Goal: Find specific page/section: Find specific page/section

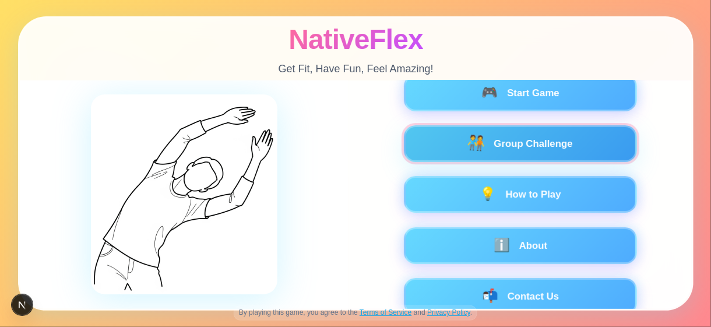
click at [501, 141] on button "🧑‍🤝‍🧑 Group Challenge" at bounding box center [519, 143] width 233 height 37
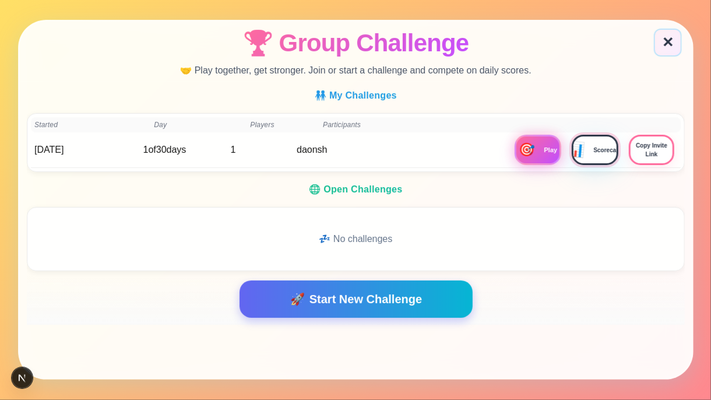
click at [590, 151] on button "📊 Scorecard" at bounding box center [595, 150] width 47 height 30
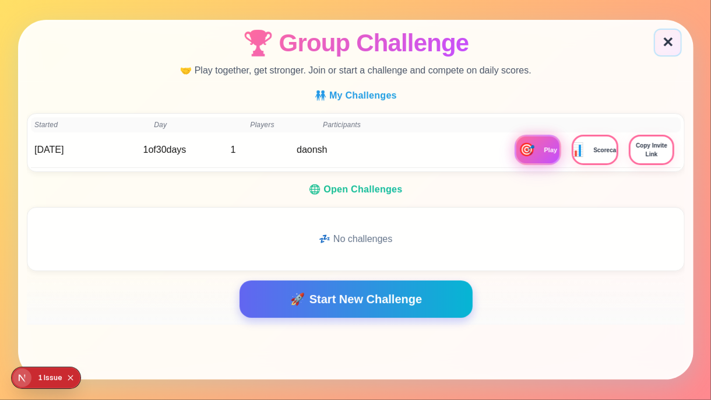
click at [30, 306] on icon "Open Next.js Dev Tools" at bounding box center [24, 377] width 23 height 23
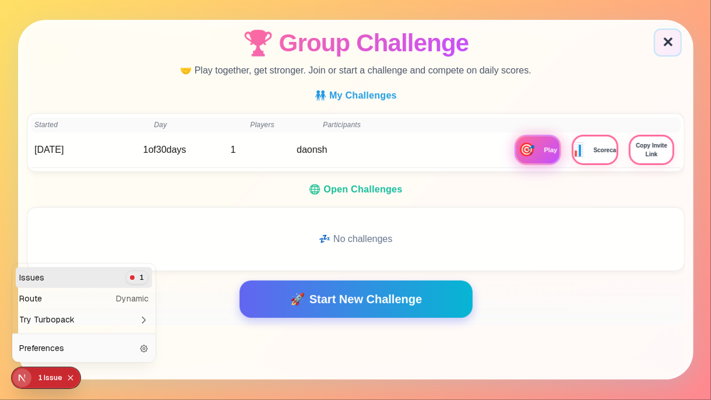
click at [44, 306] on div "Issue" at bounding box center [53, 377] width 19 height 21
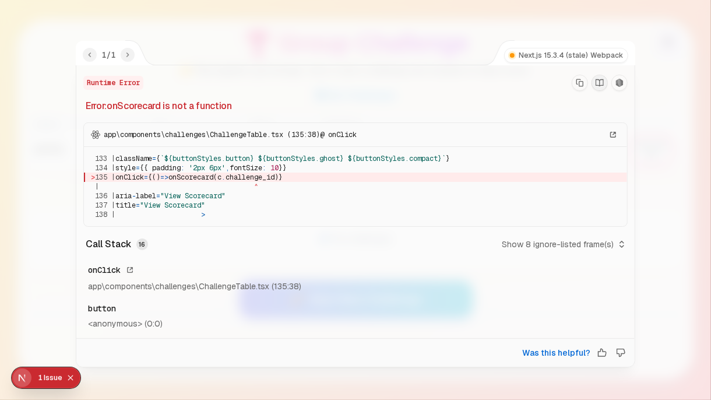
click at [577, 81] on icon "Copy Stack Trace" at bounding box center [579, 83] width 7 height 8
click at [69, 306] on icon "Collapse issues badge" at bounding box center [70, 377] width 5 height 5
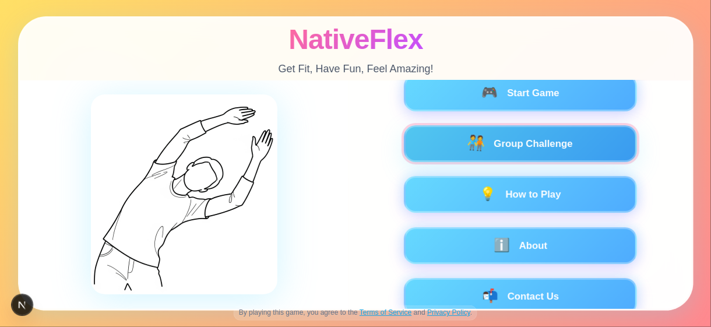
click at [503, 145] on button "🧑‍🤝‍🧑 Group Challenge" at bounding box center [519, 143] width 233 height 37
click at [512, 148] on button "🧑‍🤝‍🧑 Group Challenge" at bounding box center [519, 143] width 233 height 37
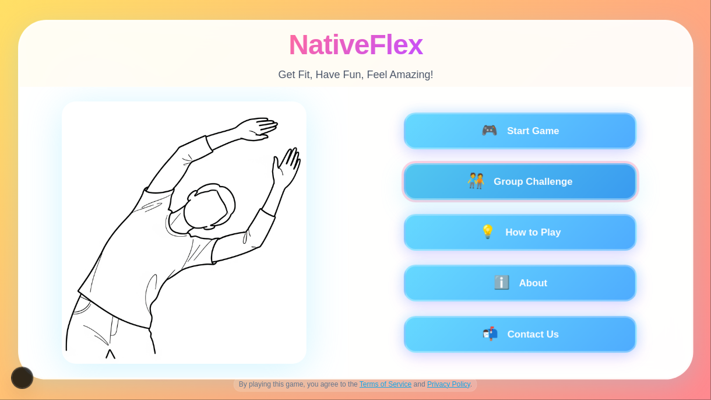
click at [598, 185] on button "🧑‍🤝‍🧑 Group Challenge" at bounding box center [519, 181] width 233 height 37
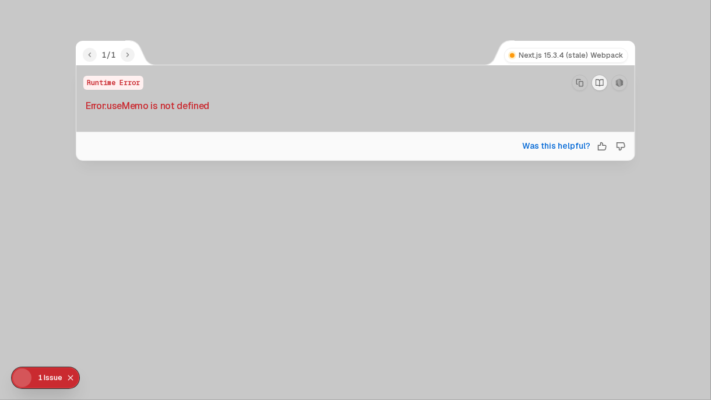
click at [453, 181] on div "1 / 1 Next.js 15.3.4 (stale) Webpack Runtime Error Error: useMemo is not define…" at bounding box center [355, 220] width 711 height 360
